Goal: Find specific page/section: Find specific page/section

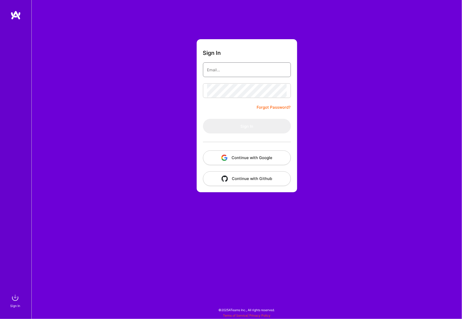
click at [250, 70] on input "email" at bounding box center [247, 69] width 80 height 13
type input "[PERSON_NAME][EMAIL_ADDRESS][PERSON_NAME][DOMAIN_NAME]"
click at [245, 125] on button "Sign In" at bounding box center [247, 126] width 88 height 15
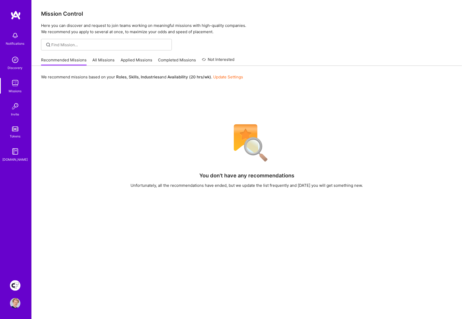
click at [106, 60] on link "All Missions" at bounding box center [104, 61] width 22 height 9
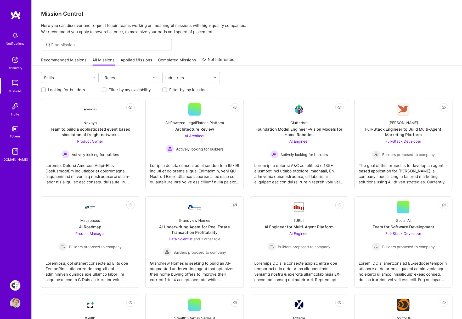
click at [12, 285] on img at bounding box center [15, 286] width 10 height 10
